Goal: Find specific page/section: Find specific page/section

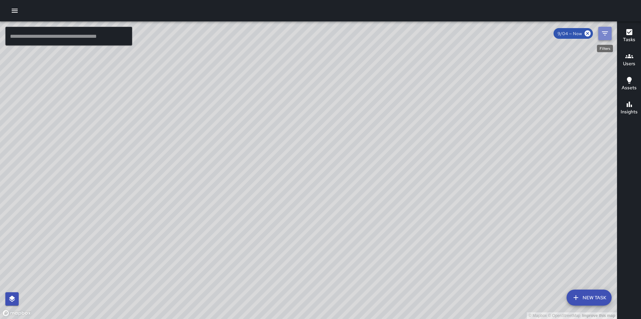
click at [610, 31] on button "Filters" at bounding box center [605, 33] width 13 height 13
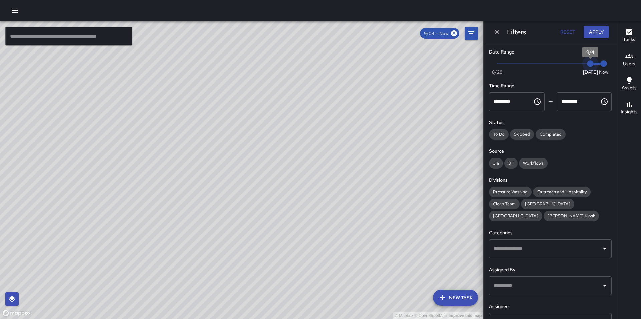
type input "*"
drag, startPoint x: 585, startPoint y: 64, endPoint x: 578, endPoint y: 63, distance: 6.4
click at [578, 63] on span "9/3" at bounding box center [577, 63] width 7 height 7
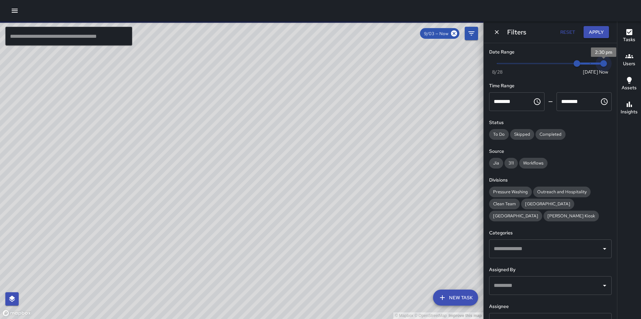
type input "*"
drag, startPoint x: 598, startPoint y: 64, endPoint x: 586, endPoint y: 64, distance: 11.7
click at [587, 64] on span "9/4" at bounding box center [590, 63] width 7 height 7
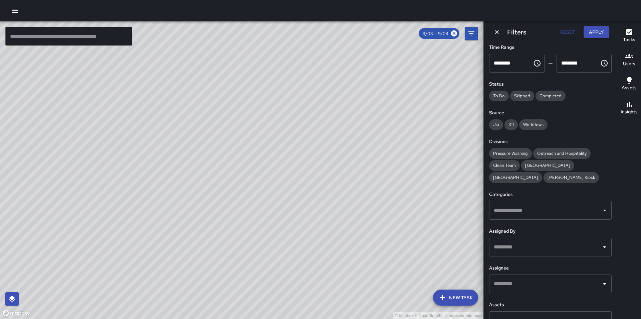
scroll to position [40, 0]
click at [552, 282] on input "text" at bounding box center [545, 282] width 107 height 13
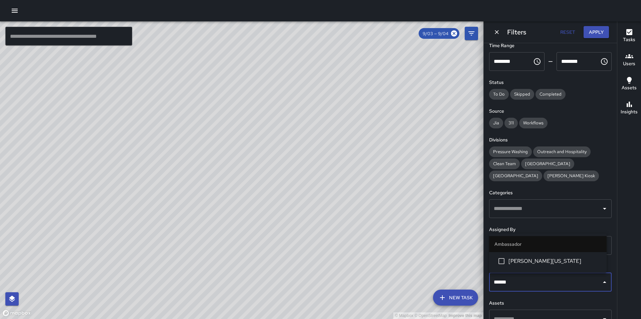
type input "*******"
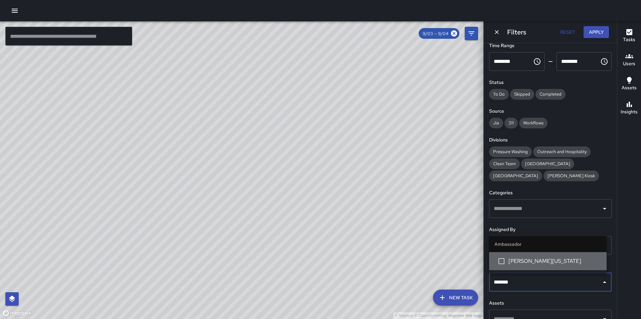
click at [551, 264] on span "[PERSON_NAME][US_STATE]" at bounding box center [555, 261] width 93 height 8
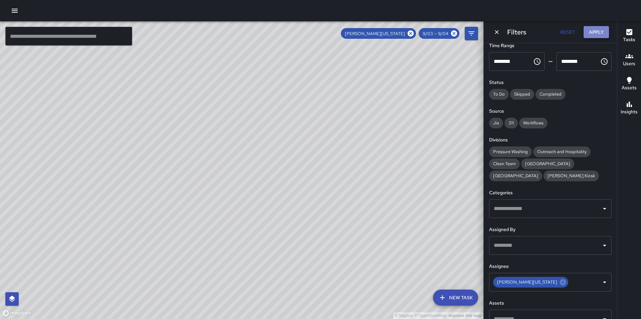
click at [592, 34] on button "Apply" at bounding box center [596, 32] width 25 height 12
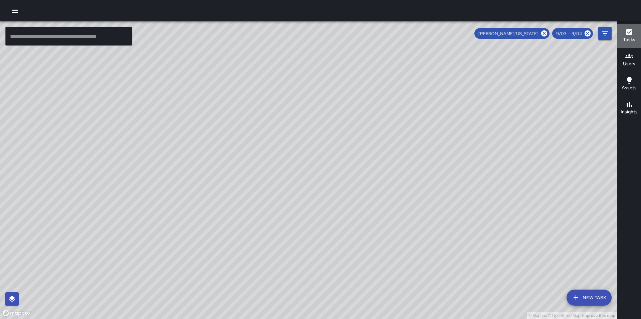
click at [635, 35] on div "Tasks" at bounding box center [629, 35] width 12 height 15
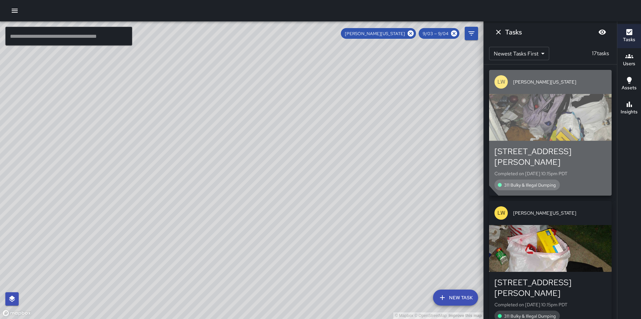
click at [578, 113] on div "button" at bounding box center [550, 117] width 123 height 47
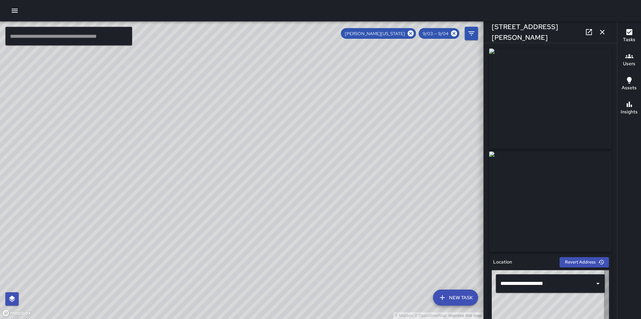
type input "**********"
click at [602, 33] on icon "button" at bounding box center [602, 32] width 5 height 5
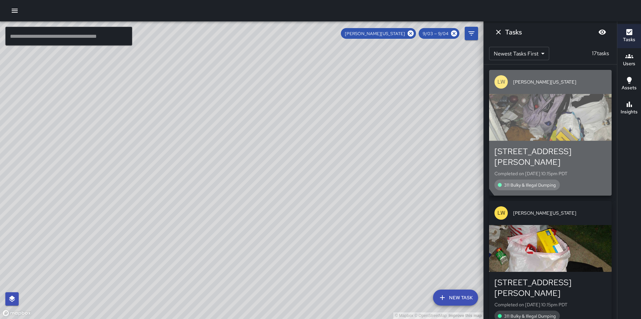
click at [577, 129] on div "button" at bounding box center [550, 117] width 123 height 47
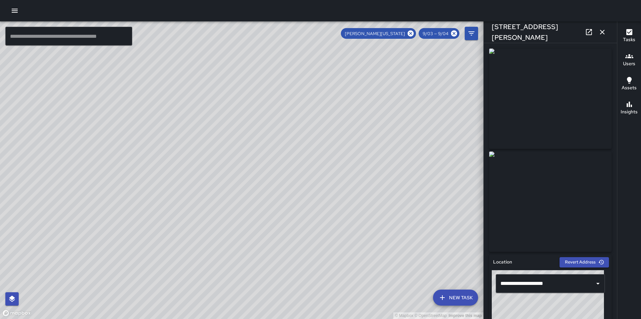
type input "**********"
click at [591, 32] on icon at bounding box center [589, 32] width 8 height 8
click at [411, 34] on icon at bounding box center [410, 33] width 7 height 7
click at [456, 34] on icon at bounding box center [454, 33] width 6 height 6
drag, startPoint x: 402, startPoint y: 207, endPoint x: 366, endPoint y: 129, distance: 86.2
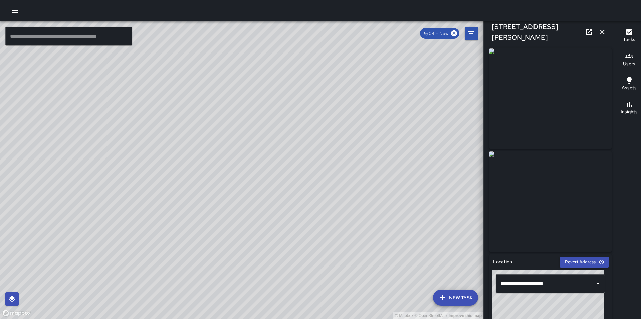
click at [366, 129] on div "© Mapbox © OpenStreetMap Improve this map" at bounding box center [242, 169] width 484 height 297
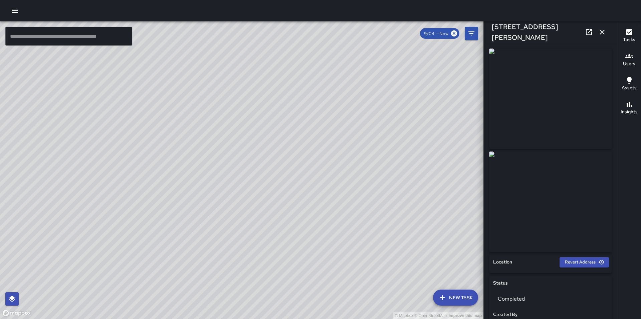
click at [455, 33] on icon at bounding box center [454, 33] width 6 height 6
click at [605, 28] on icon "button" at bounding box center [603, 32] width 8 height 8
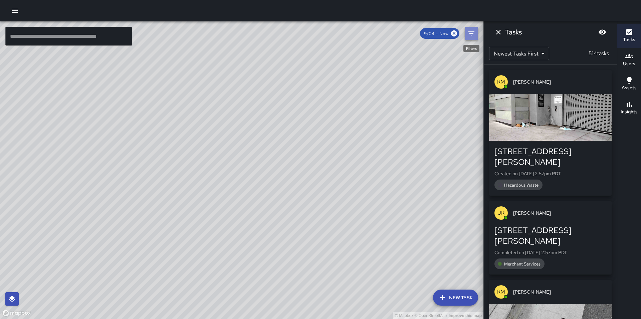
click at [471, 33] on icon "Filters" at bounding box center [472, 33] width 8 height 8
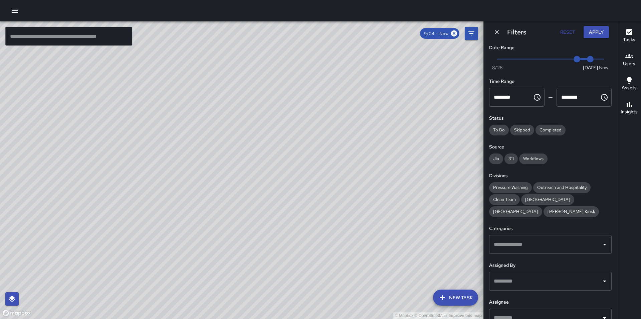
scroll to position [0, 0]
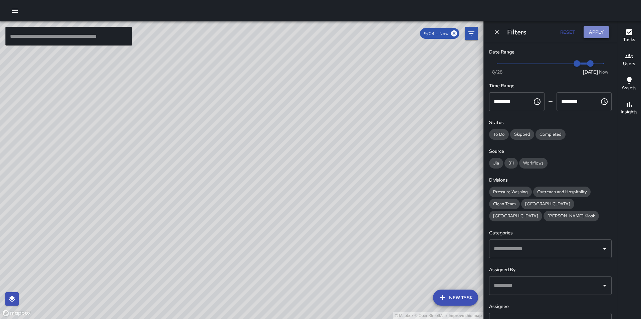
click at [598, 32] on button "Apply" at bounding box center [596, 32] width 25 height 12
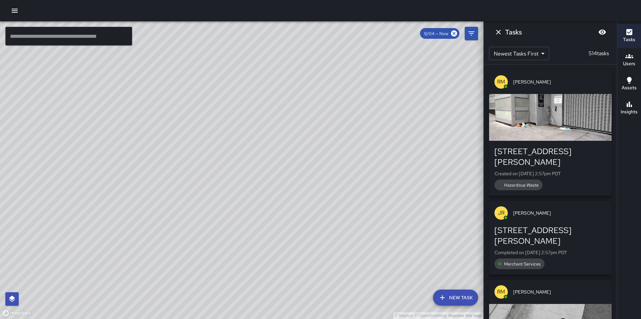
click at [437, 105] on div "© Mapbox © OpenStreetMap Improve this map" at bounding box center [242, 169] width 484 height 297
click at [498, 29] on icon "Dismiss" at bounding box center [499, 32] width 8 height 8
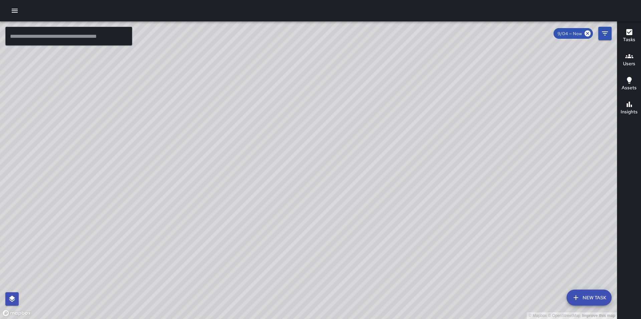
drag, startPoint x: 529, startPoint y: 83, endPoint x: 526, endPoint y: 169, distance: 85.9
click at [526, 169] on div "© Mapbox © OpenStreetMap Improve this map" at bounding box center [308, 169] width 617 height 297
drag, startPoint x: 529, startPoint y: 158, endPoint x: 419, endPoint y: 150, distance: 110.5
click at [419, 150] on div "© Mapbox © OpenStreetMap Improve this map" at bounding box center [308, 169] width 617 height 297
drag, startPoint x: 433, startPoint y: 150, endPoint x: 411, endPoint y: 200, distance: 54.5
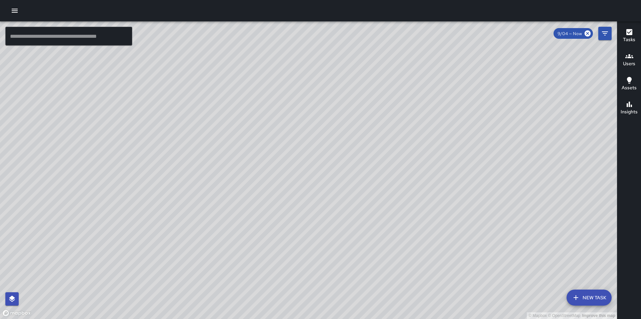
click at [411, 200] on div "© Mapbox © OpenStreetMap Improve this map" at bounding box center [308, 169] width 617 height 297
drag, startPoint x: 431, startPoint y: 195, endPoint x: 429, endPoint y: 218, distance: 22.9
click at [429, 218] on div "© Mapbox © OpenStreetMap Improve this map" at bounding box center [308, 169] width 617 height 297
drag, startPoint x: 414, startPoint y: 221, endPoint x: 410, endPoint y: 231, distance: 10.4
click at [410, 231] on div "© Mapbox © OpenStreetMap Improve this map" at bounding box center [308, 169] width 617 height 297
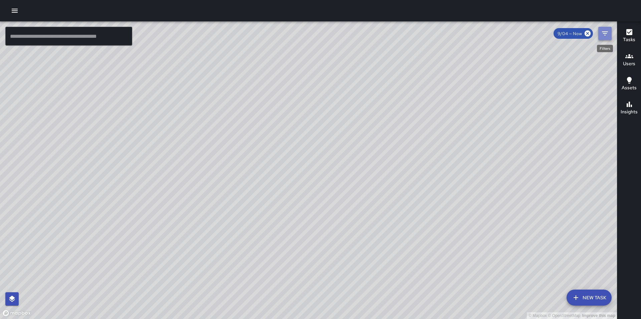
click at [605, 34] on icon "Filters" at bounding box center [605, 33] width 8 height 8
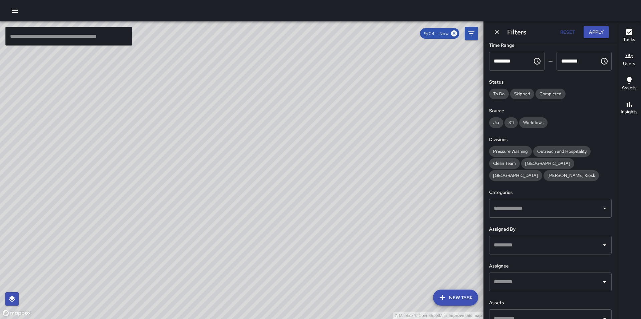
scroll to position [53, 0]
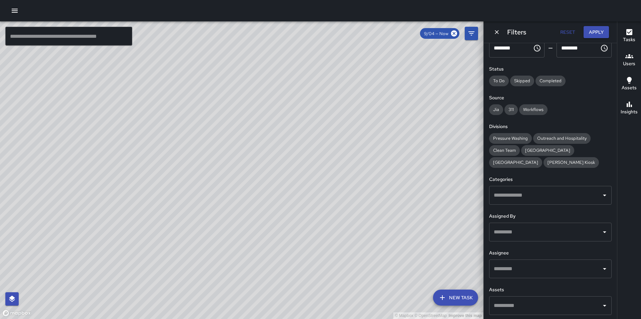
click at [531, 267] on input "text" at bounding box center [545, 268] width 107 height 13
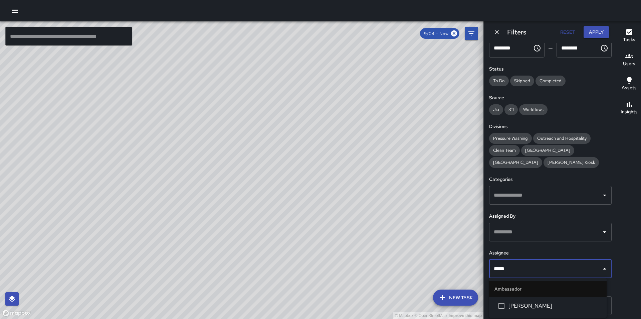
type input "******"
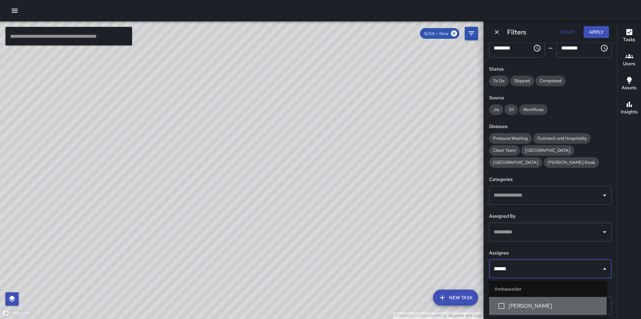
click at [539, 307] on span "Thomas Lindsey" at bounding box center [555, 306] width 93 height 8
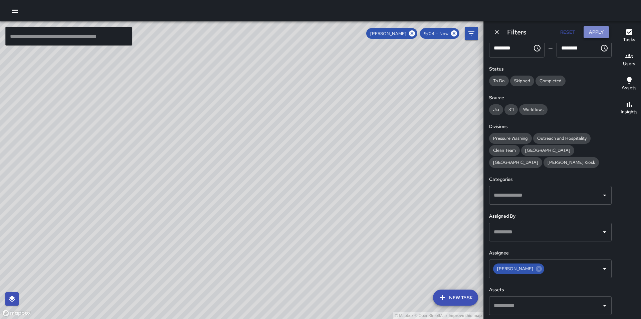
click at [600, 30] on button "Apply" at bounding box center [596, 32] width 25 height 12
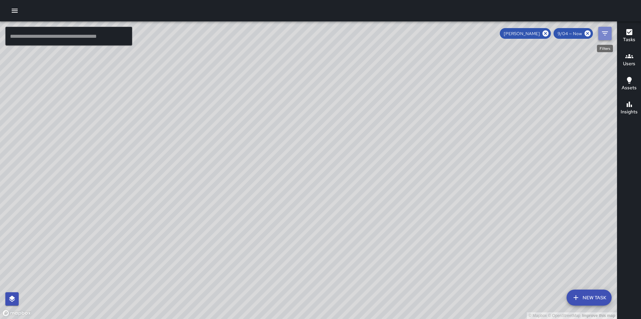
click at [605, 33] on icon "Filters" at bounding box center [605, 33] width 6 height 4
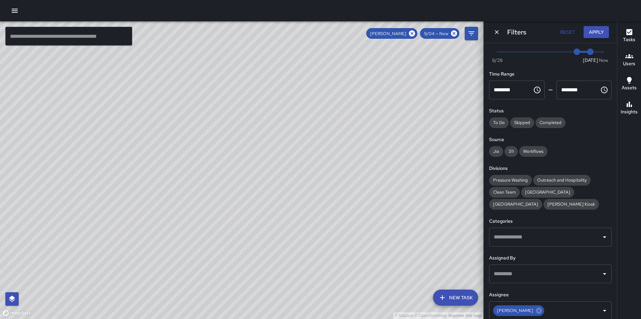
scroll to position [0, 0]
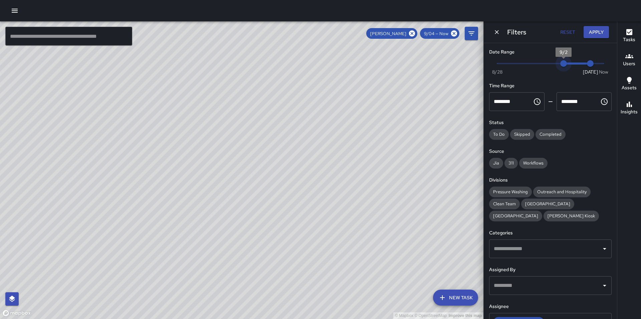
type input "*"
drag, startPoint x: 574, startPoint y: 62, endPoint x: 569, endPoint y: 63, distance: 4.4
click at [574, 63] on span "9/3" at bounding box center [577, 63] width 7 height 7
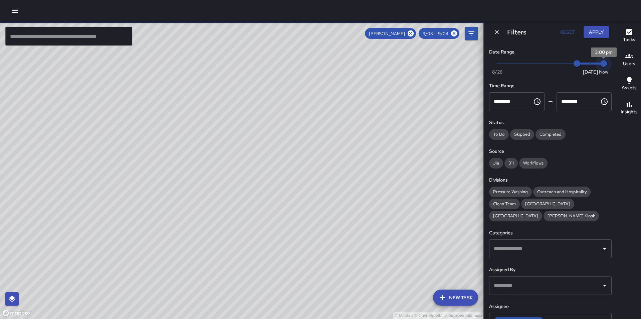
drag, startPoint x: 586, startPoint y: 63, endPoint x: 604, endPoint y: 65, distance: 18.4
click at [604, 65] on span "3:00 pm" at bounding box center [604, 63] width 7 height 7
type input "*"
drag, startPoint x: 599, startPoint y: 62, endPoint x: 589, endPoint y: 63, distance: 9.4
click at [589, 63] on span "9/4" at bounding box center [590, 63] width 7 height 7
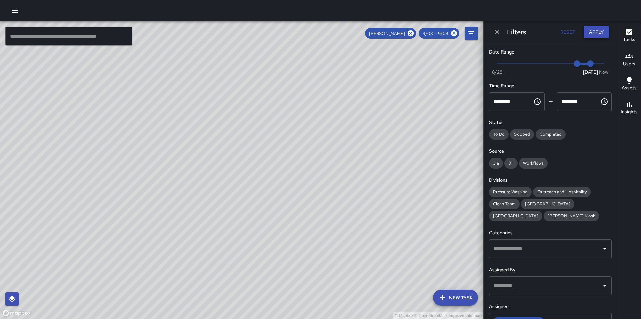
click at [602, 28] on button "Apply" at bounding box center [596, 32] width 25 height 12
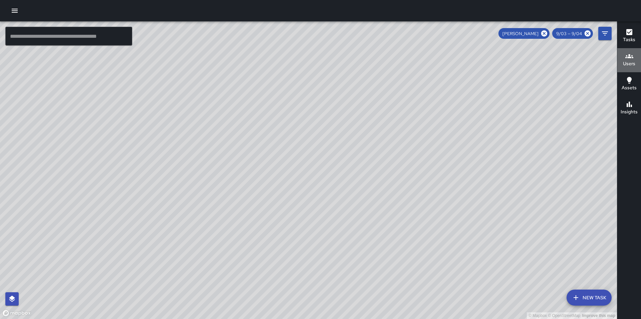
click at [634, 62] on h6 "Users" at bounding box center [629, 63] width 12 height 7
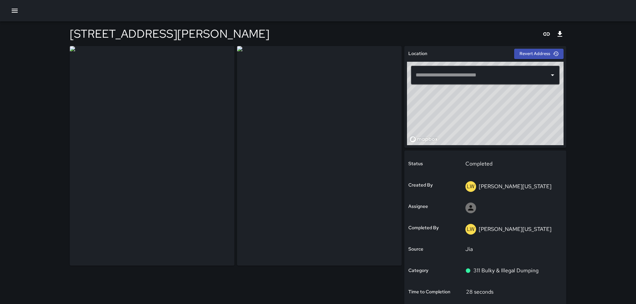
type input "**********"
